Goal: Check status: Check status

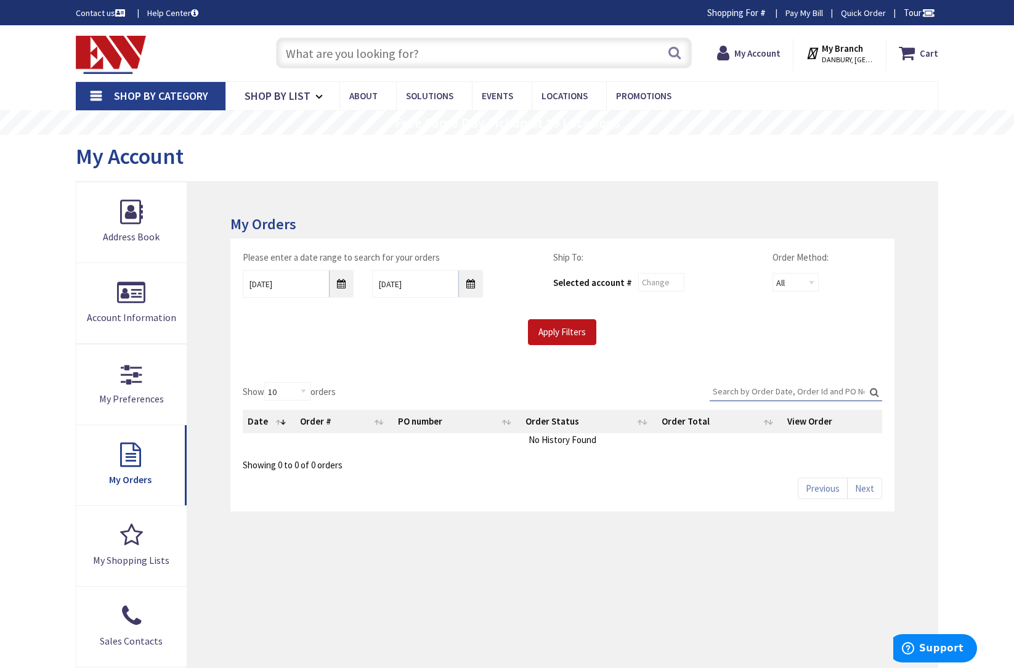
type input "[GEOGRAPHIC_DATA], [STREET_ADDRESS]"
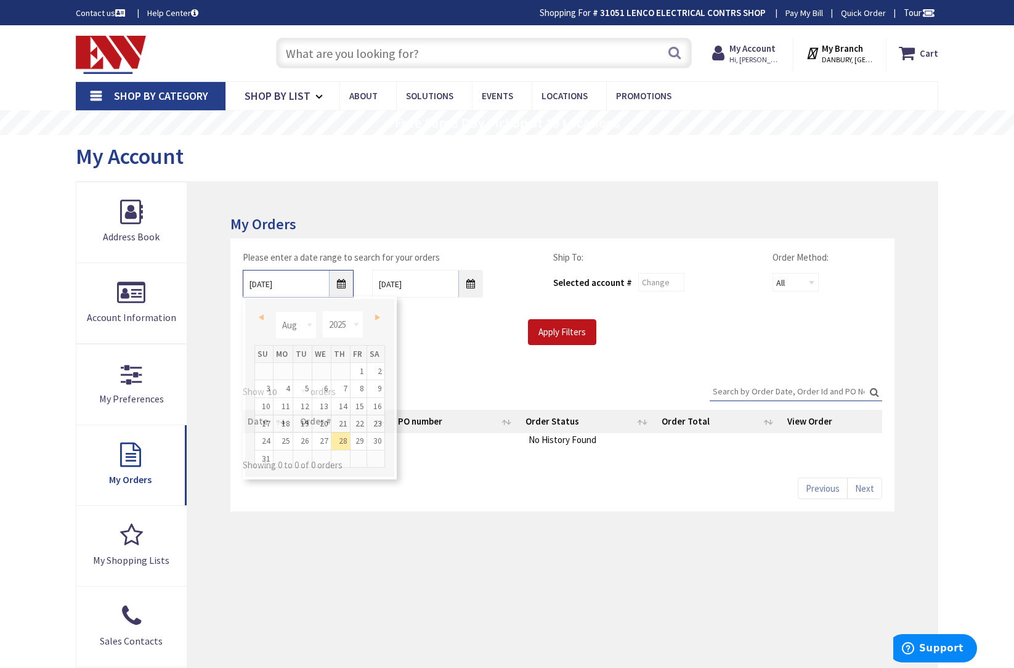
click at [340, 287] on input "[DATE]" at bounding box center [298, 284] width 111 height 28
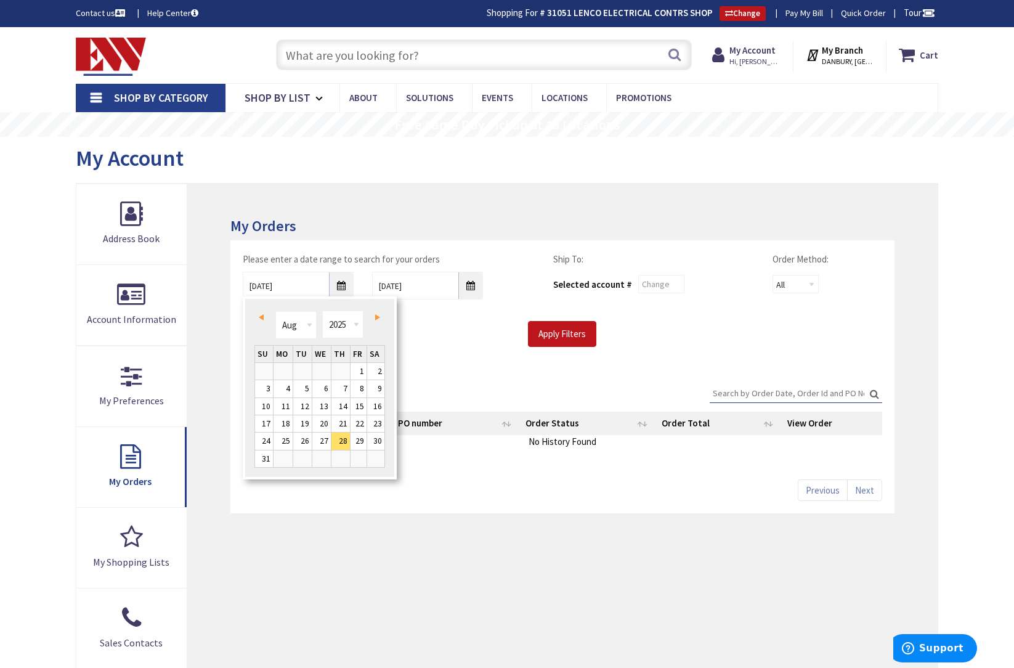
click at [265, 317] on link "Prev" at bounding box center [264, 317] width 17 height 17
click at [266, 372] on link "1" at bounding box center [264, 371] width 18 height 17
type input "[DATE]"
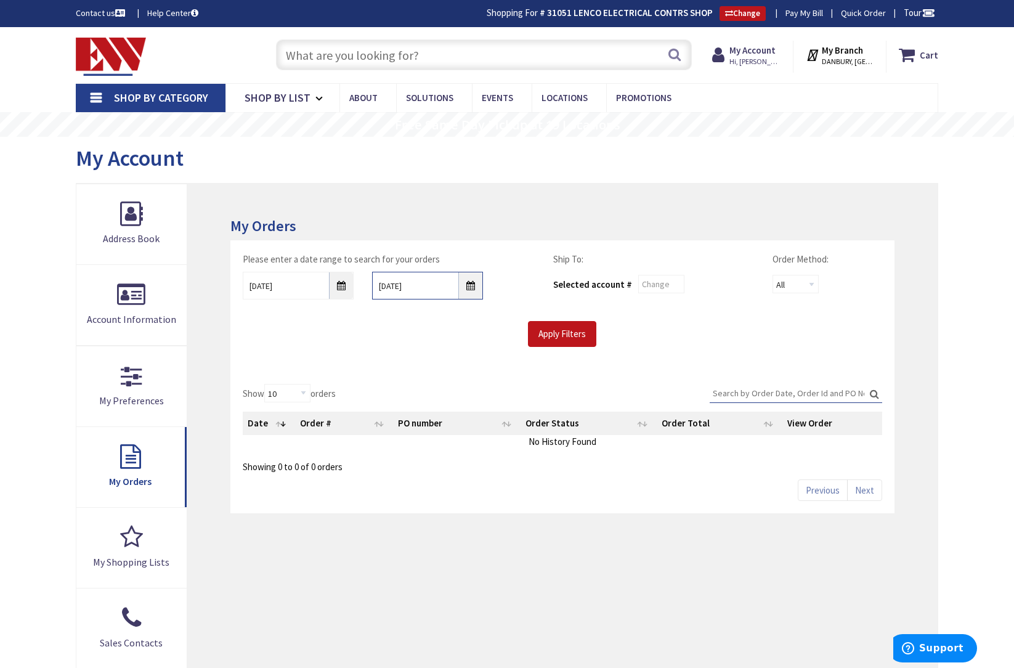
click at [470, 287] on input "[DATE]" at bounding box center [427, 286] width 111 height 28
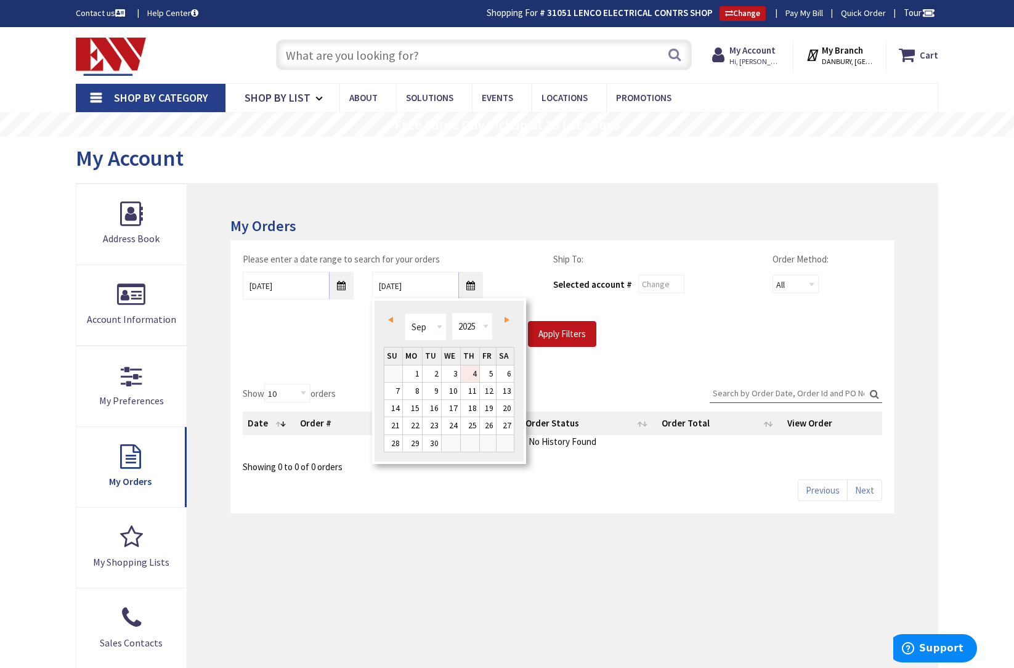
click at [393, 320] on span "Prev" at bounding box center [390, 320] width 5 height 6
click at [417, 394] on link "7" at bounding box center [412, 391] width 19 height 17
type input "[DATE]"
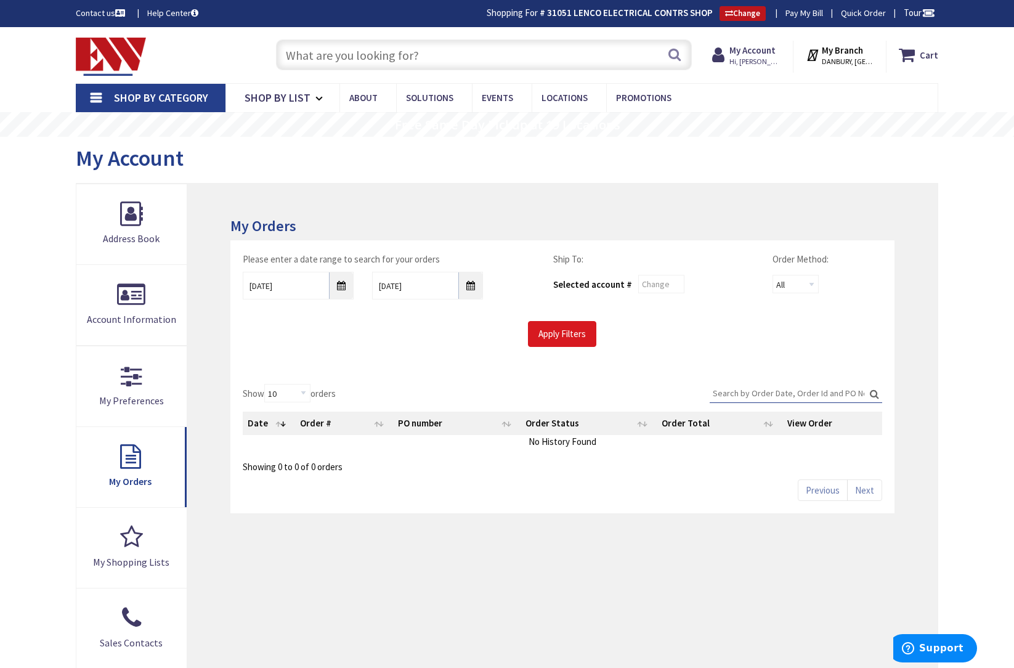
click at [574, 332] on input "Apply Filters" at bounding box center [562, 334] width 68 height 26
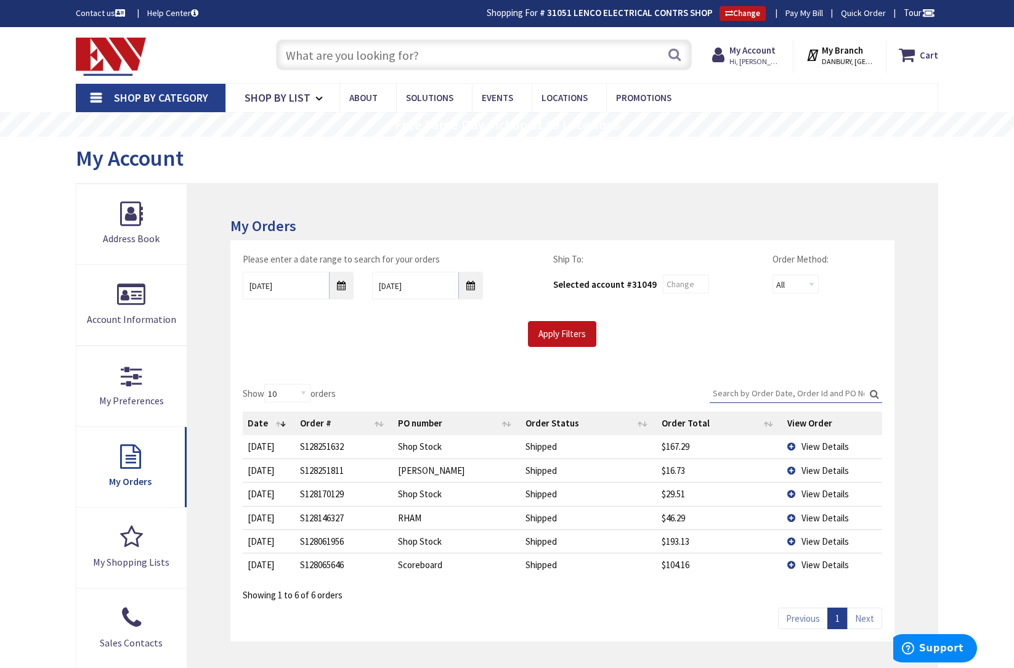
click at [816, 514] on span "View Details" at bounding box center [825, 518] width 47 height 12
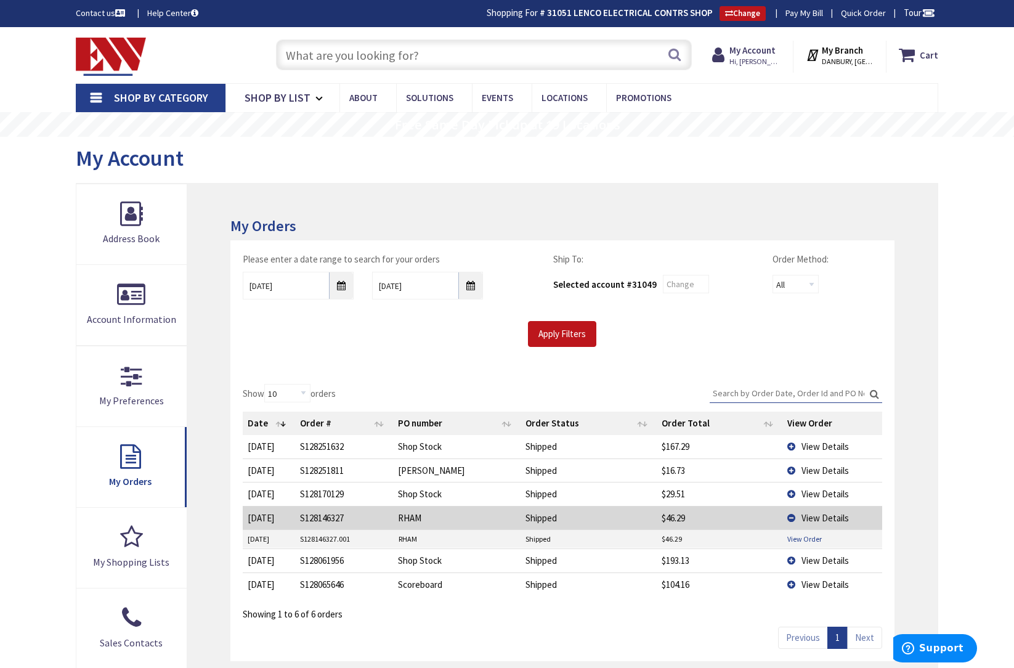
click at [804, 534] on link "View Order" at bounding box center [804, 539] width 35 height 10
click at [303, 54] on input "text" at bounding box center [484, 54] width 416 height 31
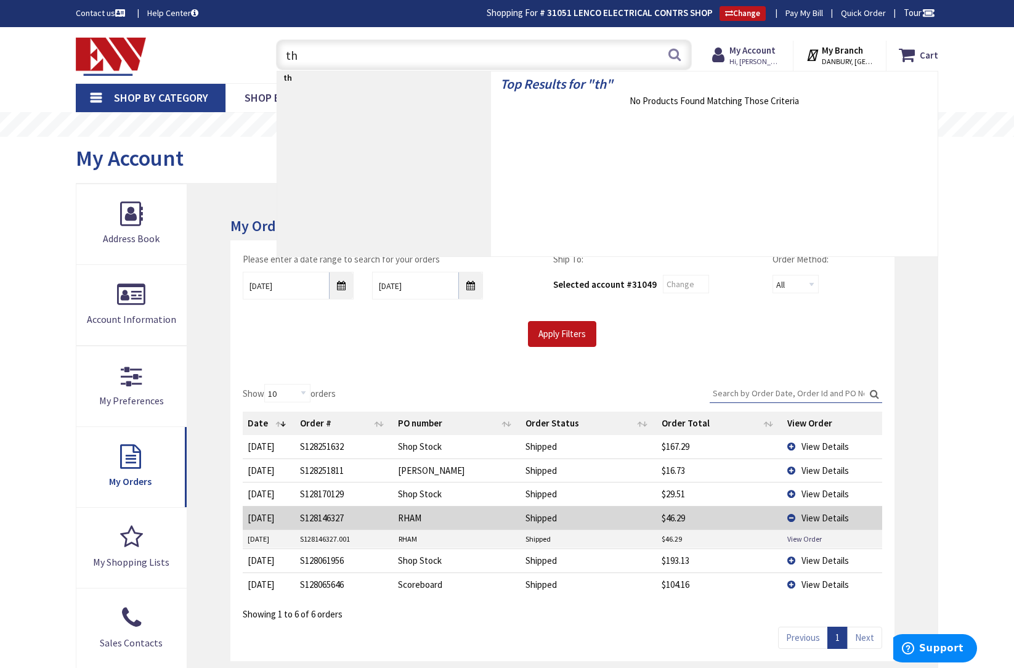
type input "t"
